Goal: Transaction & Acquisition: Purchase product/service

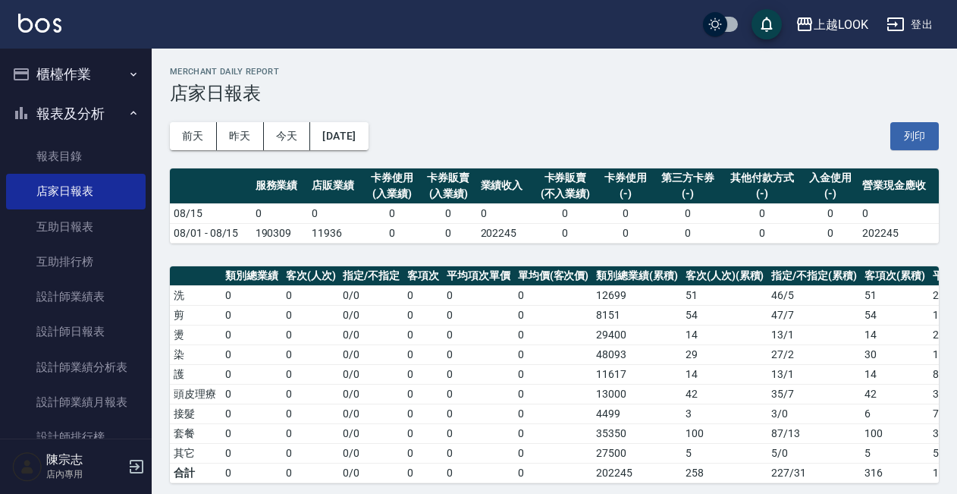
click at [60, 83] on button "櫃檯作業" at bounding box center [76, 74] width 140 height 39
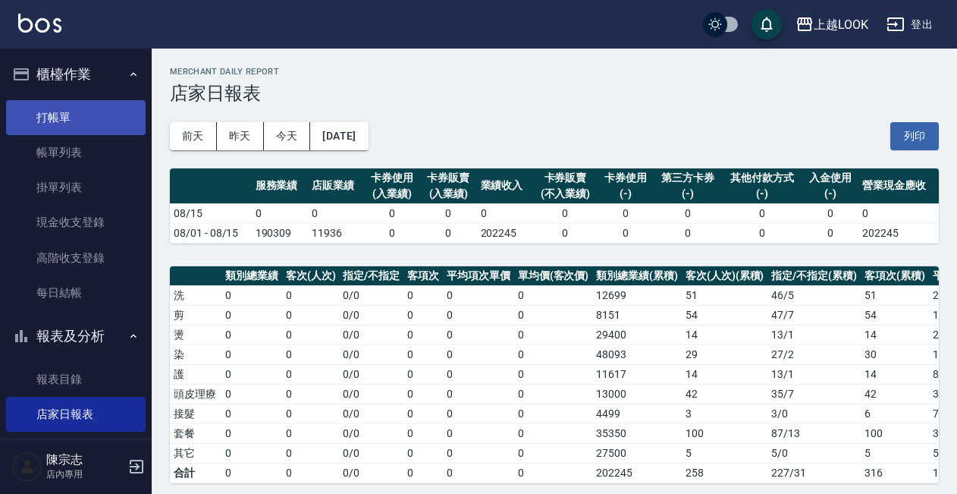
click at [65, 127] on link "打帳單" at bounding box center [76, 117] width 140 height 35
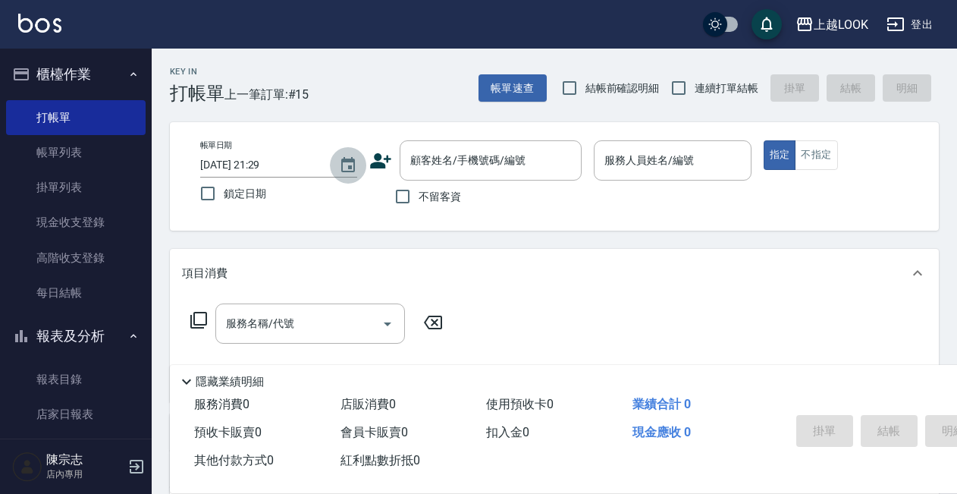
click at [353, 163] on icon "Choose date, selected date is 2025-08-15" at bounding box center [348, 165] width 18 height 18
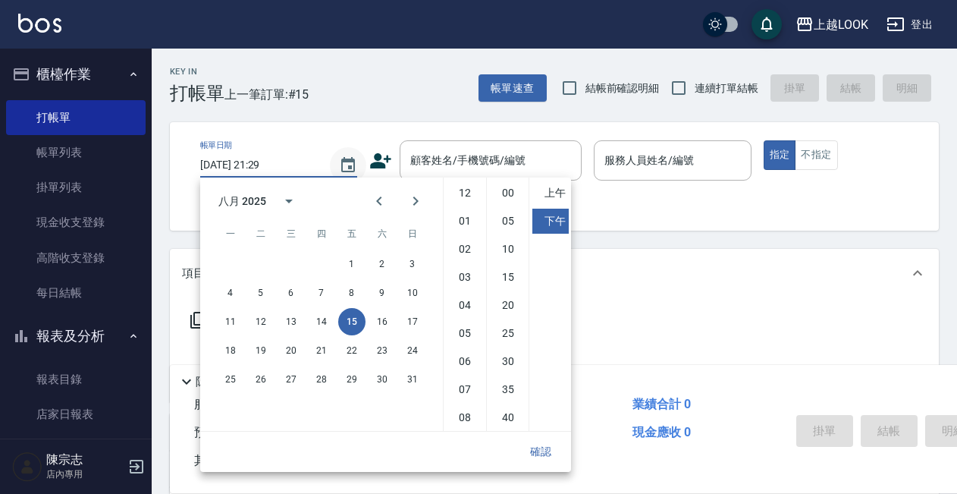
scroll to position [85, 0]
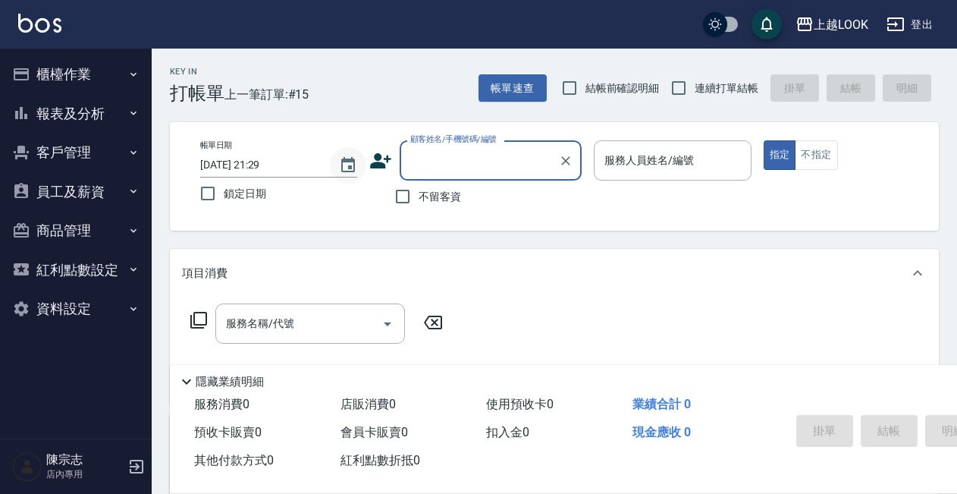
click at [355, 168] on icon "Choose date, selected date is 2025-08-15" at bounding box center [348, 164] width 14 height 15
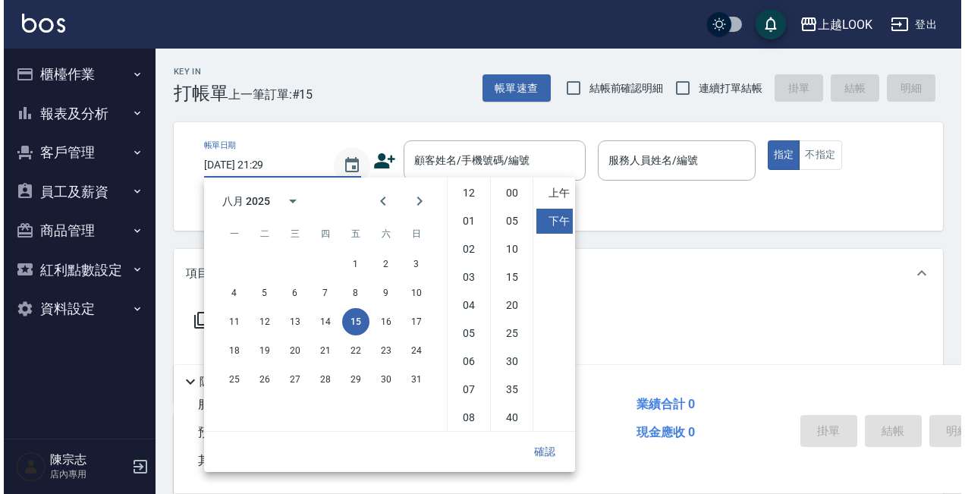
scroll to position [85, 0]
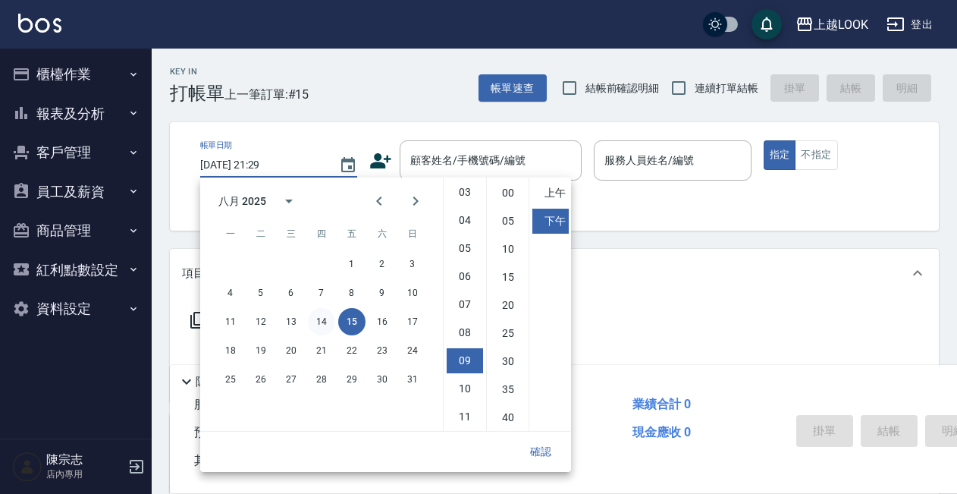
click at [319, 316] on button "14" at bounding box center [321, 321] width 27 height 27
type input "2025/08/14 21:29"
click at [547, 443] on button "確認" at bounding box center [541, 452] width 49 height 28
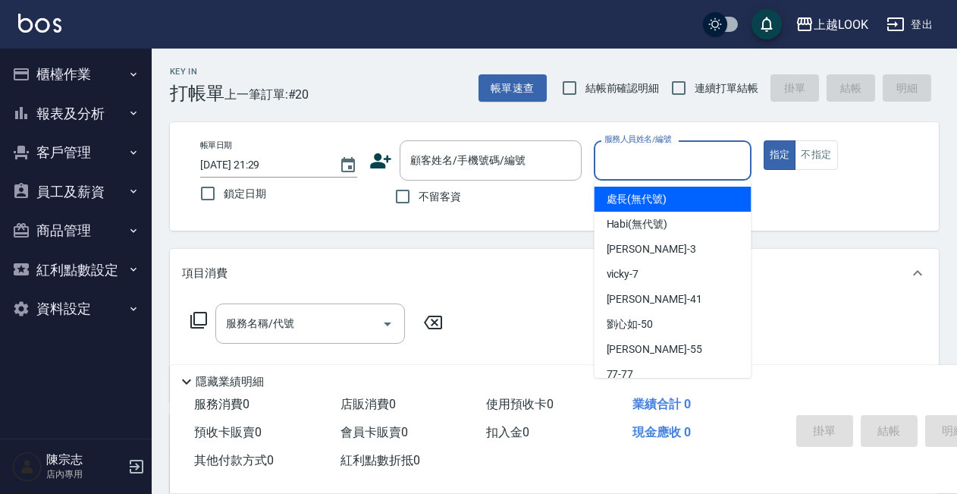
click at [643, 159] on div "服務人員姓名/編號 服務人員姓名/編號" at bounding box center [672, 160] width 157 height 40
type input "ˊ"
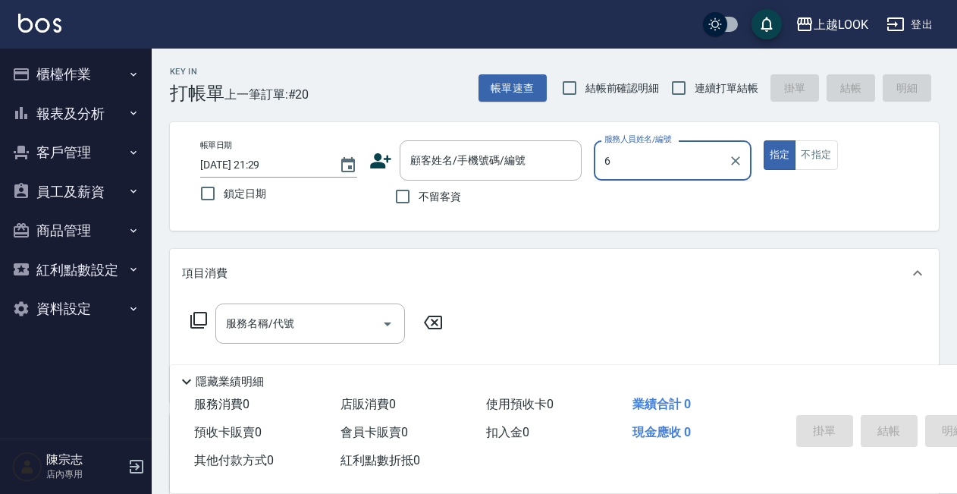
type input "6"
click at [780, 155] on button "指定" at bounding box center [780, 155] width 33 height 30
type button "true"
click at [849, 24] on div "上越LOOK" at bounding box center [841, 24] width 55 height 19
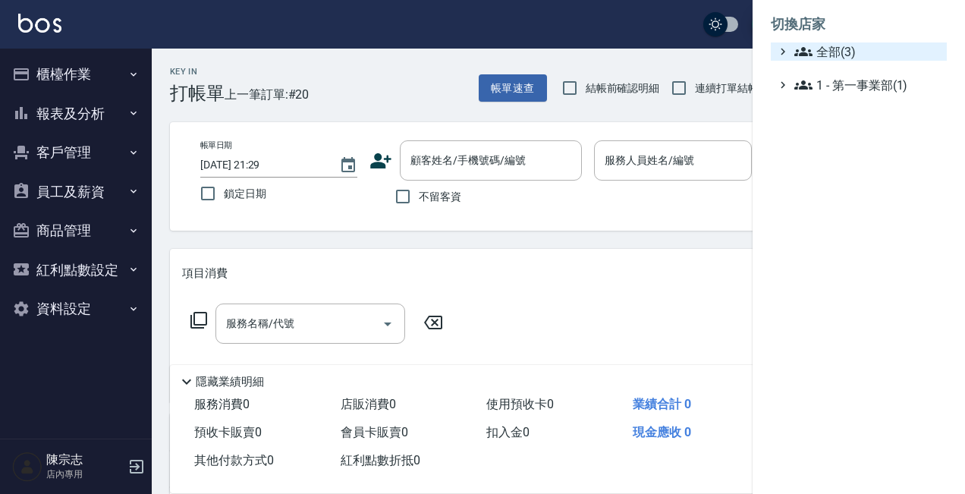
click at [840, 52] on span "全部(3)" at bounding box center [867, 51] width 146 height 18
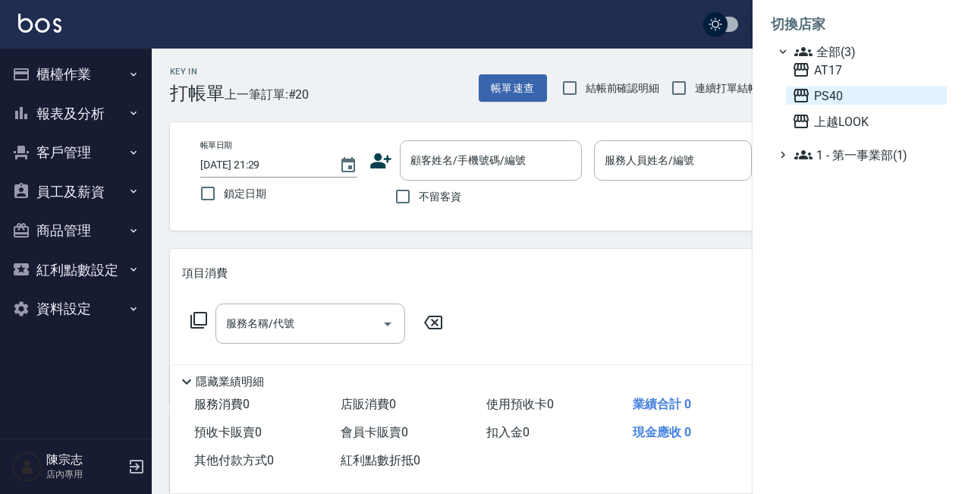
click at [838, 99] on span "PS40" at bounding box center [866, 95] width 149 height 18
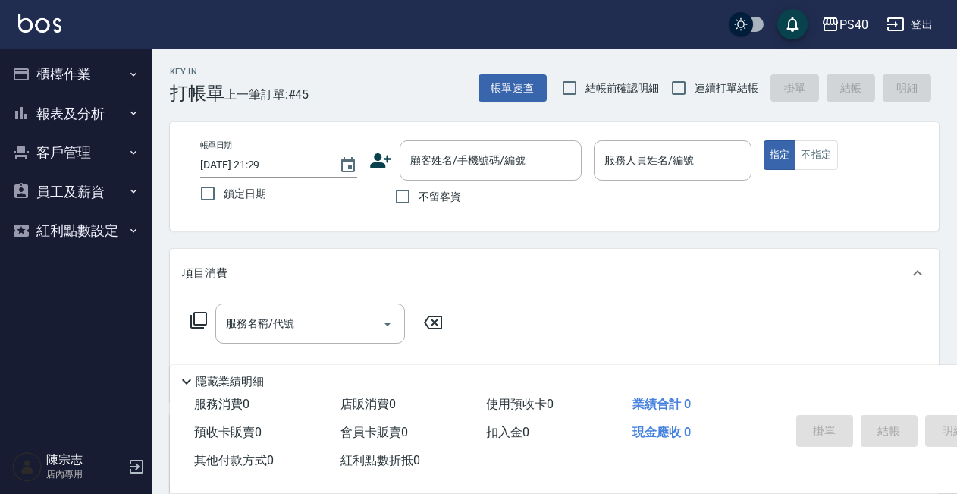
click at [441, 196] on span "不留客資" at bounding box center [440, 197] width 42 height 16
click at [419, 196] on input "不留客資" at bounding box center [403, 197] width 32 height 32
checkbox input "true"
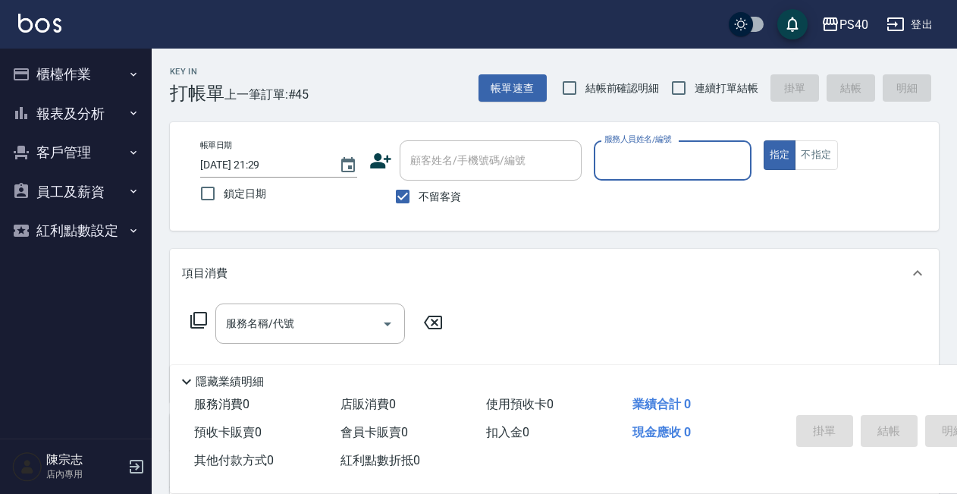
click at [665, 156] on input "服務人員姓名/編號" at bounding box center [672, 160] width 143 height 27
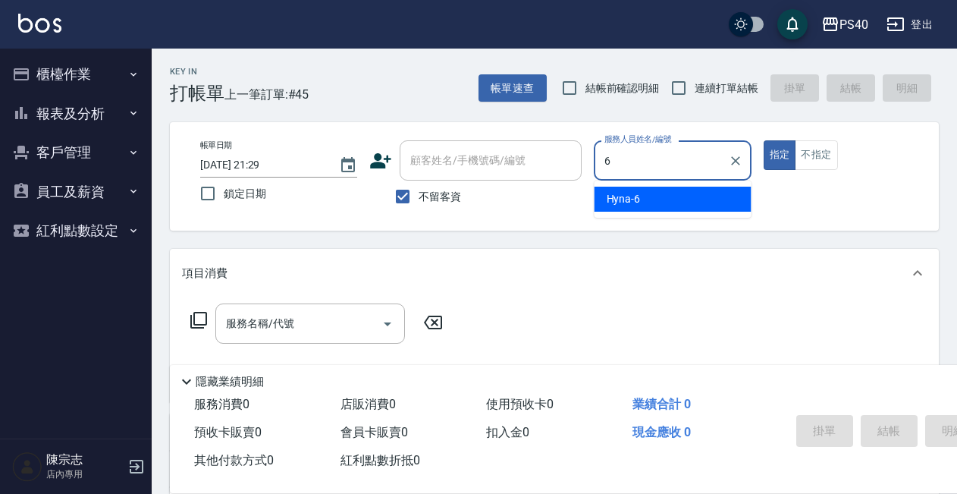
type input "Hyna-6"
type button "true"
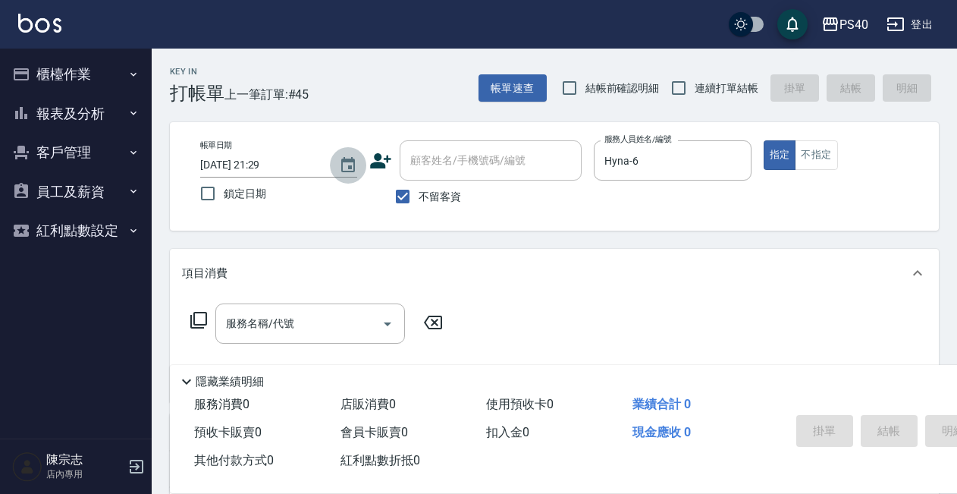
click at [346, 167] on icon "Choose date, selected date is 2025-08-15" at bounding box center [348, 165] width 18 height 18
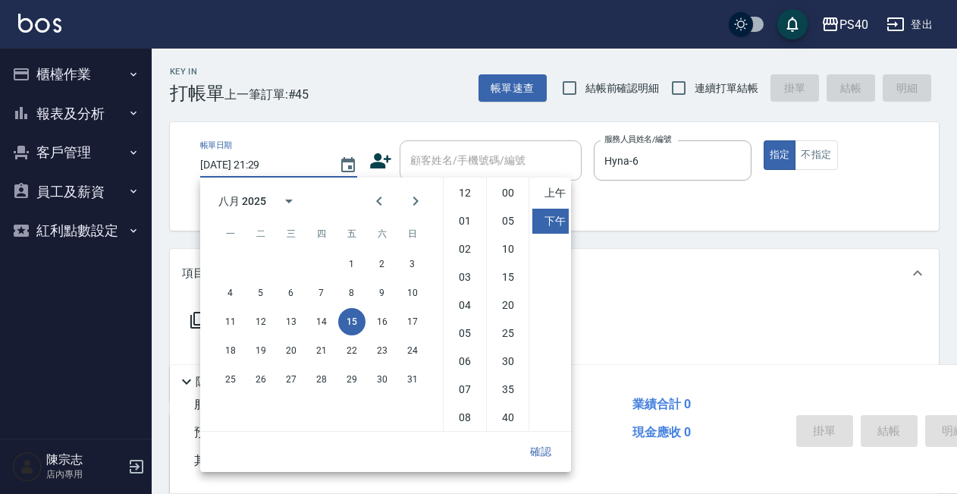
scroll to position [85, 0]
click at [320, 319] on button "14" at bounding box center [321, 321] width 27 height 27
type input "2025/08/14 21:29"
click at [539, 443] on button "確認" at bounding box center [541, 452] width 49 height 28
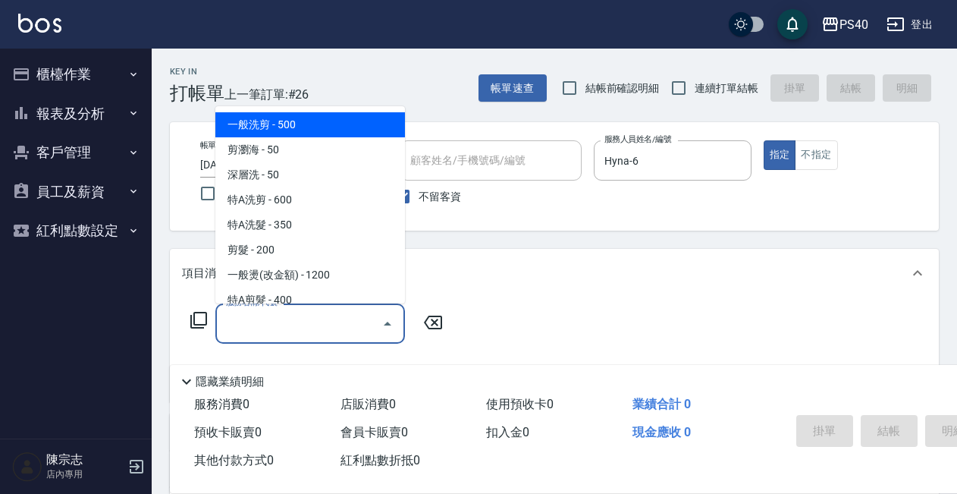
click at [320, 325] on input "服務名稱/代號" at bounding box center [298, 323] width 153 height 27
type input "3"
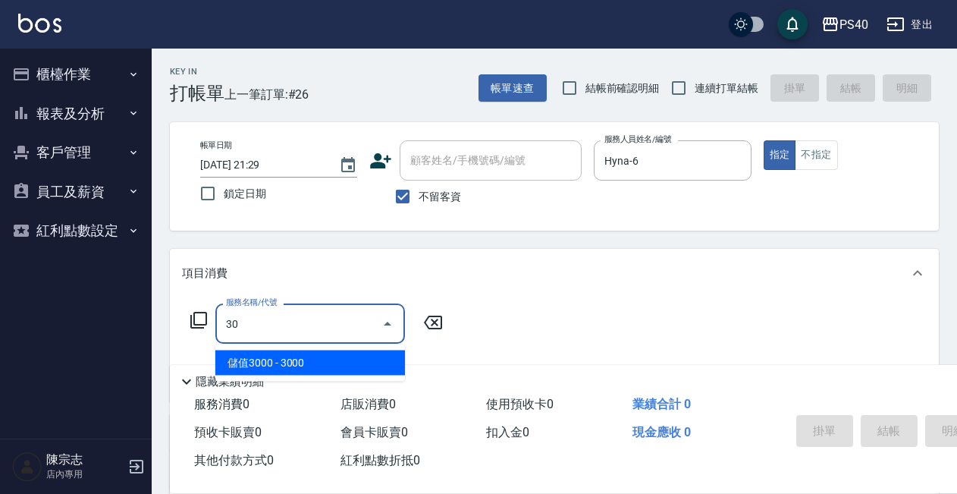
type input "3"
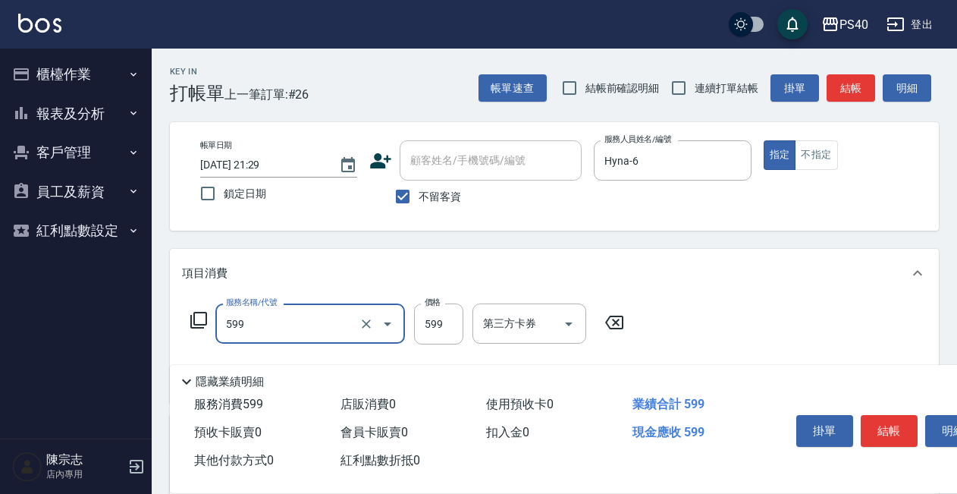
type input "精油-599(0599)"
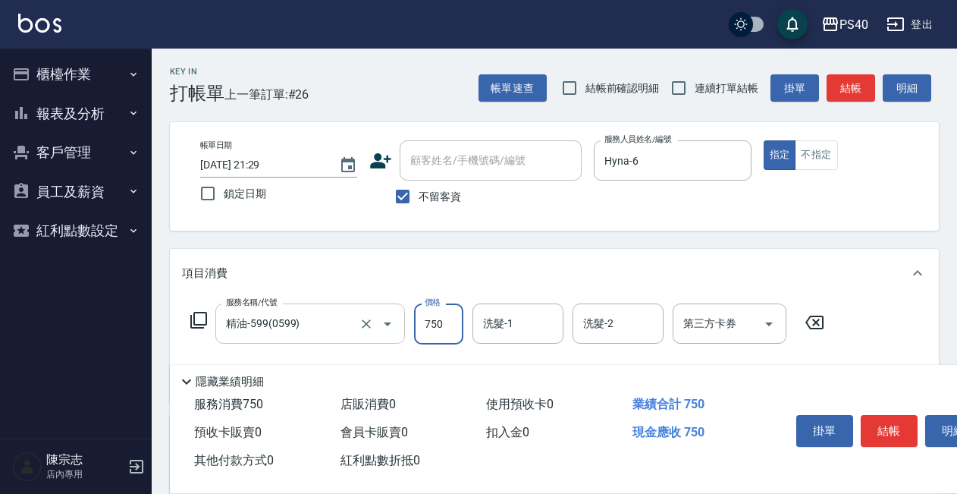
type input "750"
click at [905, 429] on button "結帳" at bounding box center [889, 431] width 57 height 32
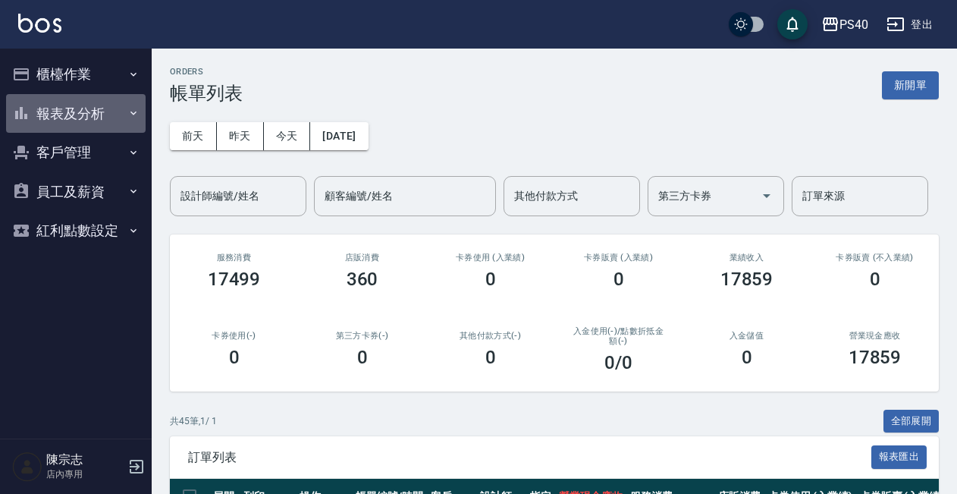
click at [86, 121] on button "報表及分析" at bounding box center [76, 113] width 140 height 39
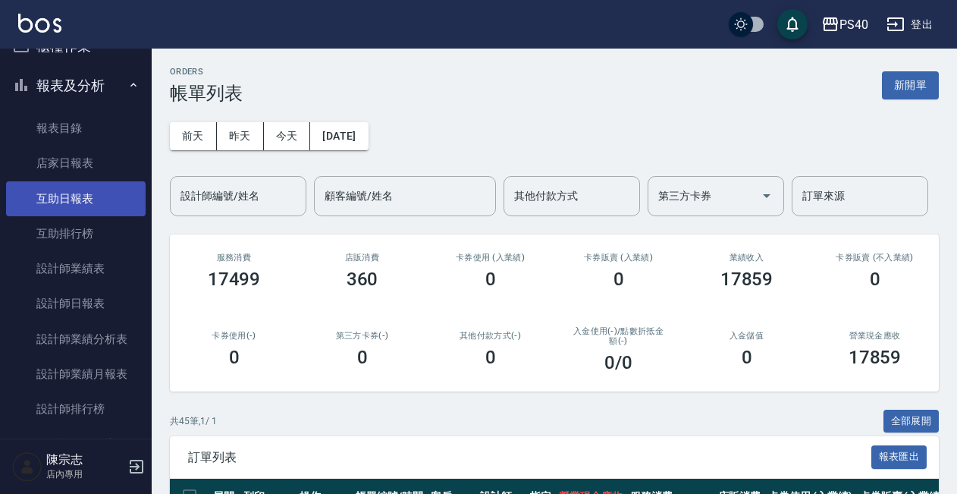
scroll to position [41, 0]
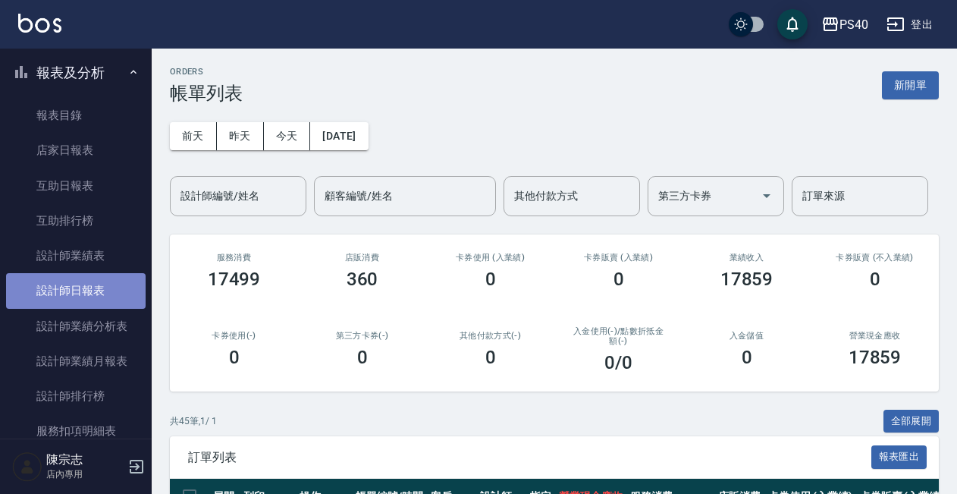
click at [92, 298] on link "設計師日報表" at bounding box center [76, 290] width 140 height 35
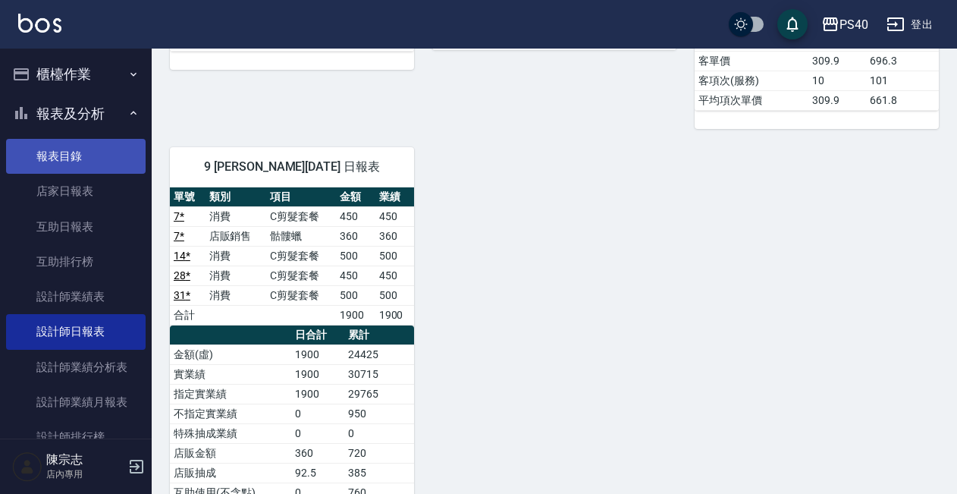
scroll to position [1252, 0]
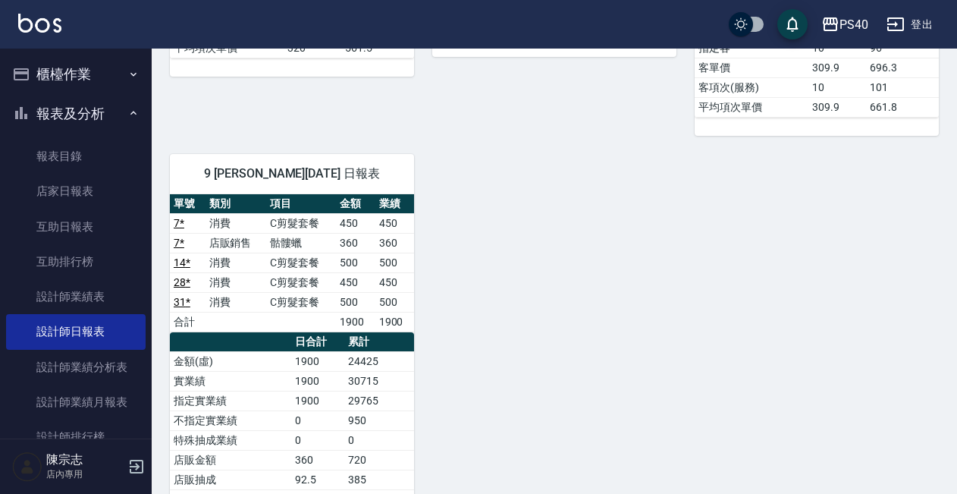
click at [84, 74] on button "櫃檯作業" at bounding box center [76, 74] width 140 height 39
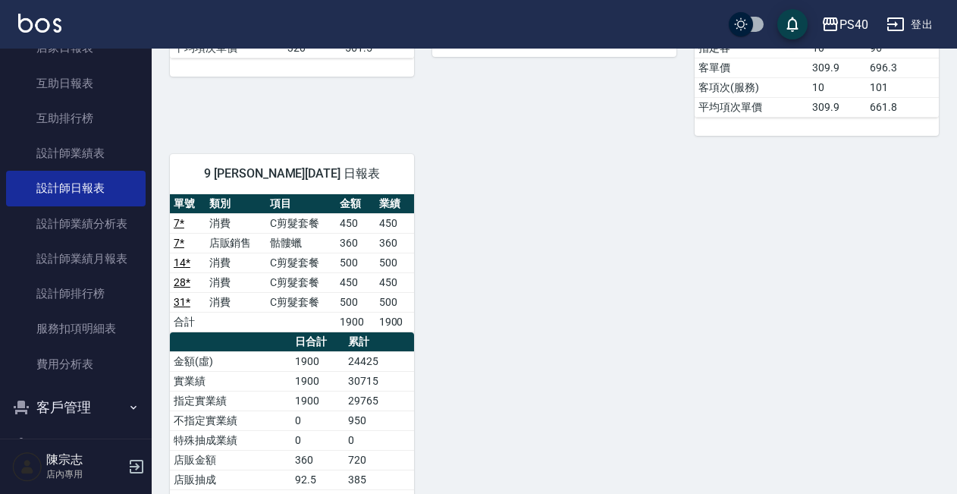
scroll to position [441, 0]
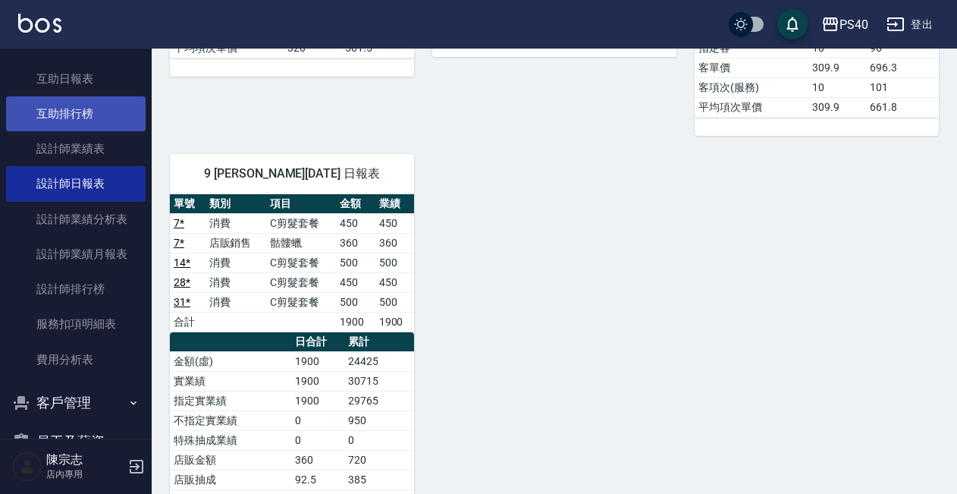
click at [66, 106] on link "互助排行榜" at bounding box center [76, 113] width 140 height 35
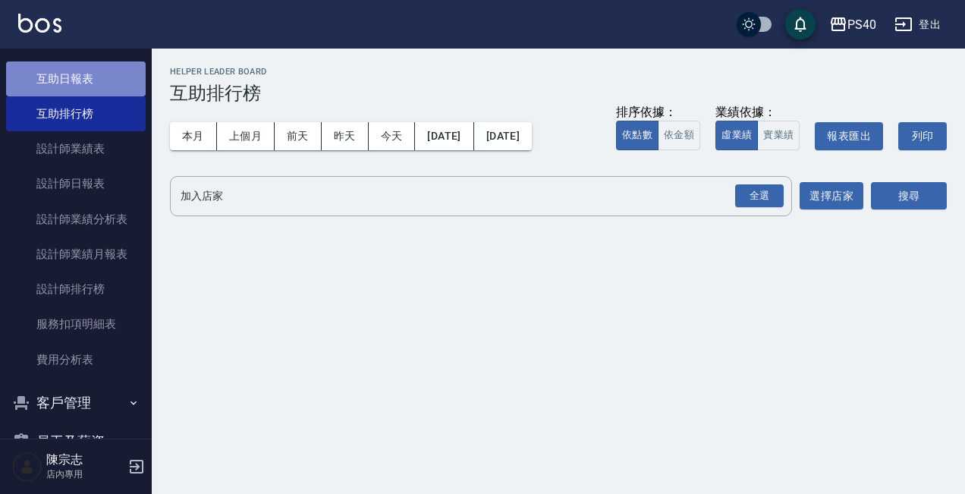
click at [77, 82] on link "互助日報表" at bounding box center [76, 78] width 140 height 35
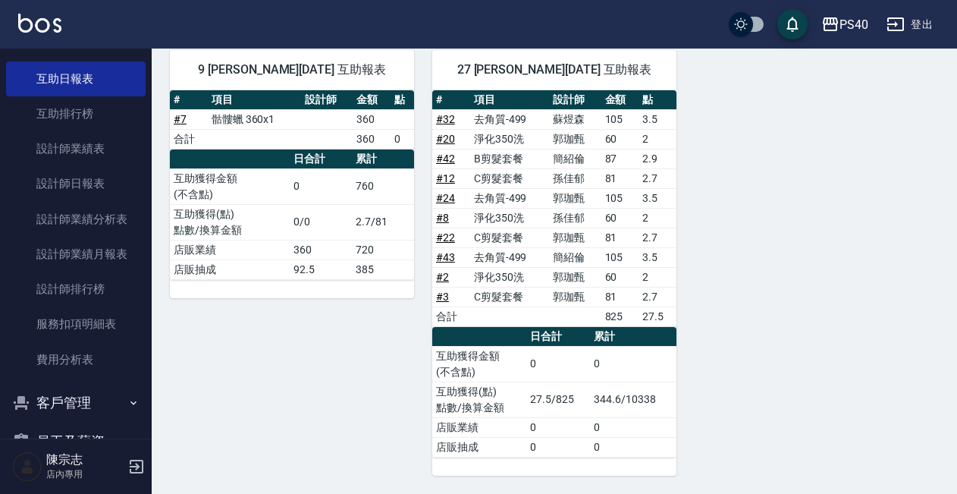
scroll to position [173, 0]
